Goal: Check status: Check status

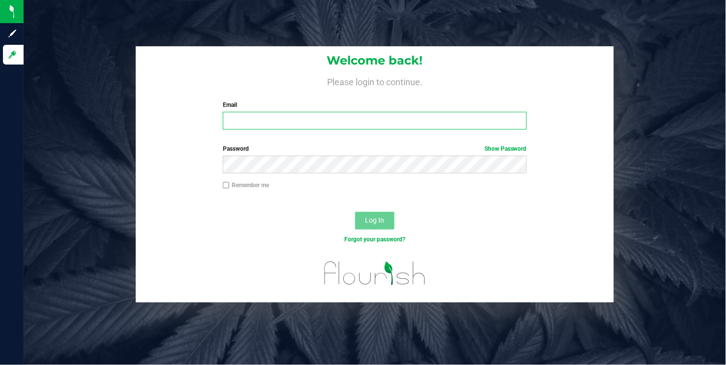
type input "[EMAIL_ADDRESS][DOMAIN_NAME]"
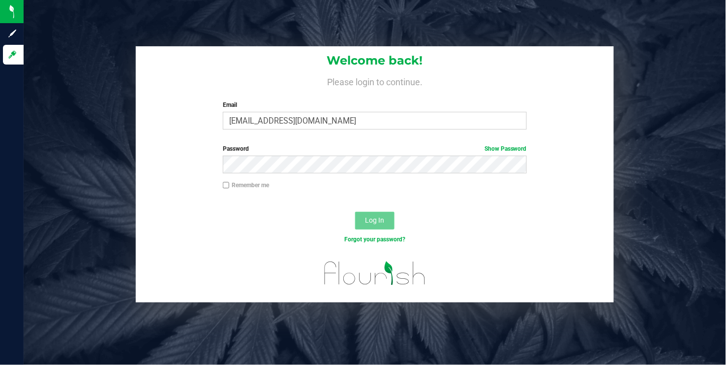
click at [379, 224] on button "Log In" at bounding box center [374, 221] width 39 height 18
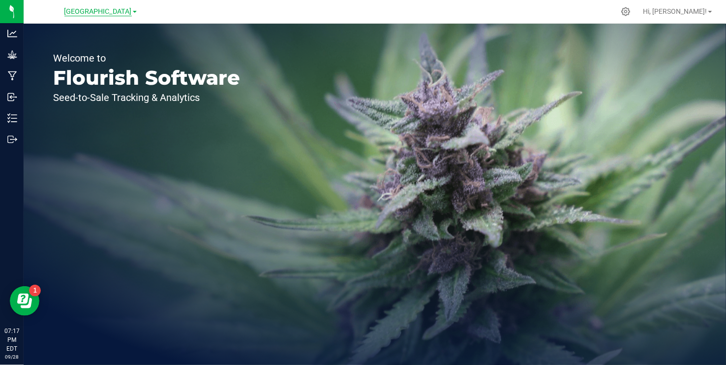
click at [113, 14] on span "[GEOGRAPHIC_DATA]" at bounding box center [97, 11] width 67 height 9
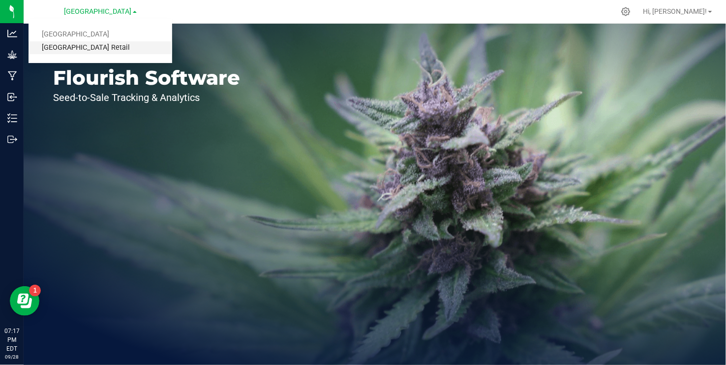
click at [109, 46] on link "[GEOGRAPHIC_DATA] Retail" at bounding box center [101, 47] width 144 height 13
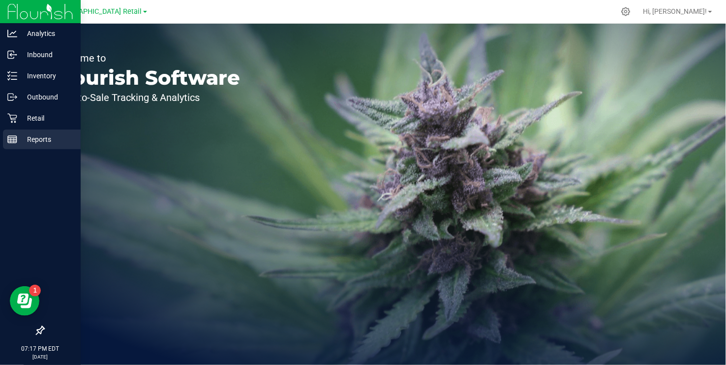
click at [13, 141] on line at bounding box center [12, 141] width 9 height 0
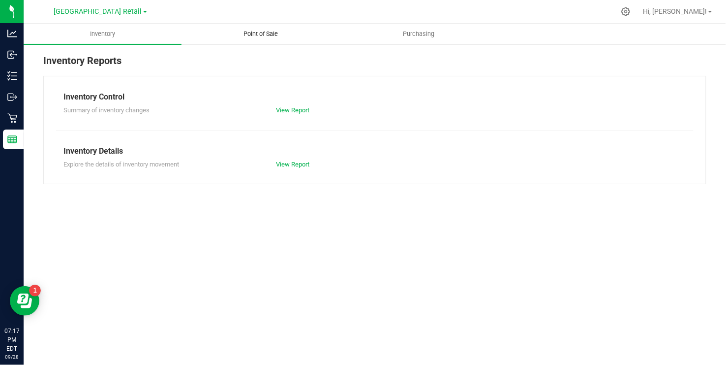
click at [263, 34] on span "Point of Sale" at bounding box center [260, 34] width 61 height 9
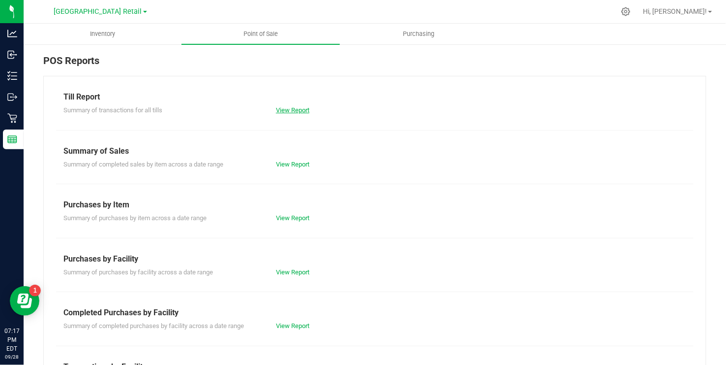
click at [289, 109] on link "View Report" at bounding box center [292, 109] width 33 height 7
